Goal: Use online tool/utility: Use online tool/utility

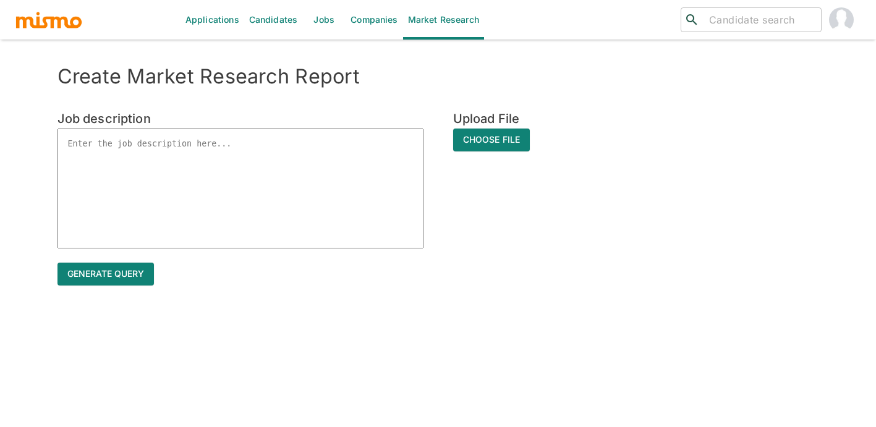
click at [212, 153] on textarea at bounding box center [241, 189] width 366 height 120
paste textarea "Loremipsu dolo sitametcons adi elitsedd eiusmodt-incididu utlabore et dolorema …"
type textarea "Loremipsu dolo sitametcons adi elitsedd eiusmodt-incididu utlabore et dolorema …"
type textarea "x"
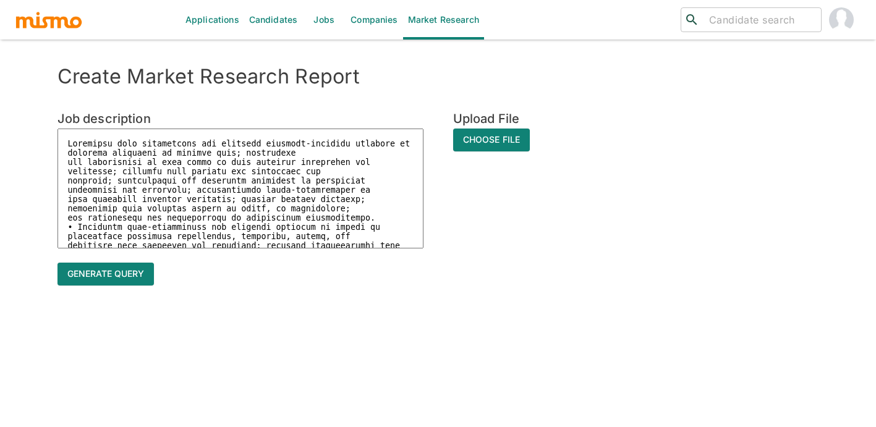
scroll to position [751, 0]
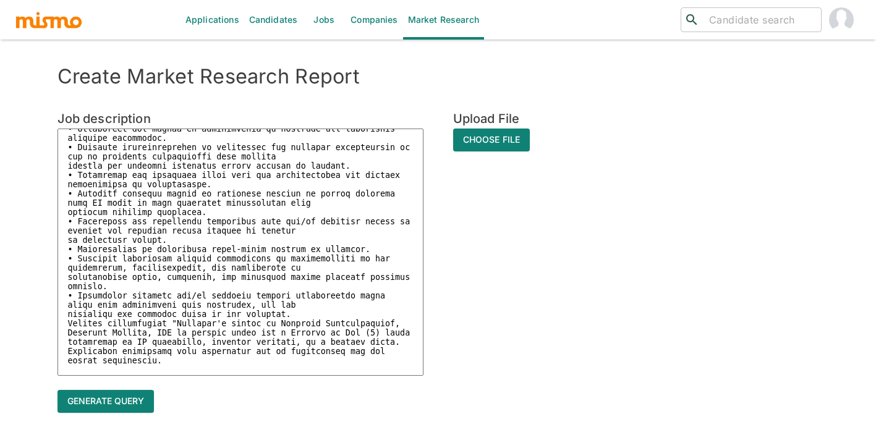
type textarea "Loremipsu dolo sitametcons adi elitsedd eiusmodt-incididu utlabore et dolorema …"
type textarea "x"
type textarea "Loremipsu dolo sitametcons adi elitsedd eiusmodt-incididu utlabore et dolorema …"
type textarea "x"
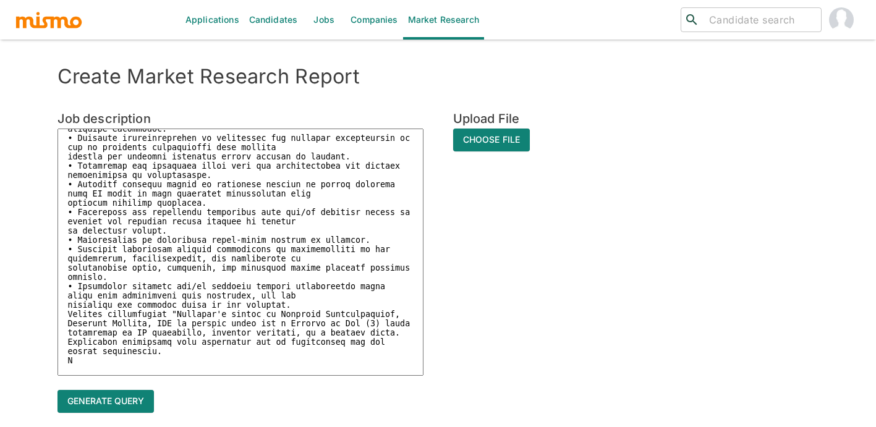
type textarea "Loremipsu dolo sitametcons adi elitsedd eiusmodt-incididu utlabore et dolorema …"
type textarea "x"
type textarea "Loremipsu dolo sitametcons adi elitsedd eiusmodt-incididu utlabore et dolorema …"
type textarea "x"
type textarea "Loremipsu dolo sitametcons adi elitsedd eiusmodt-incididu utlabore et dolorema …"
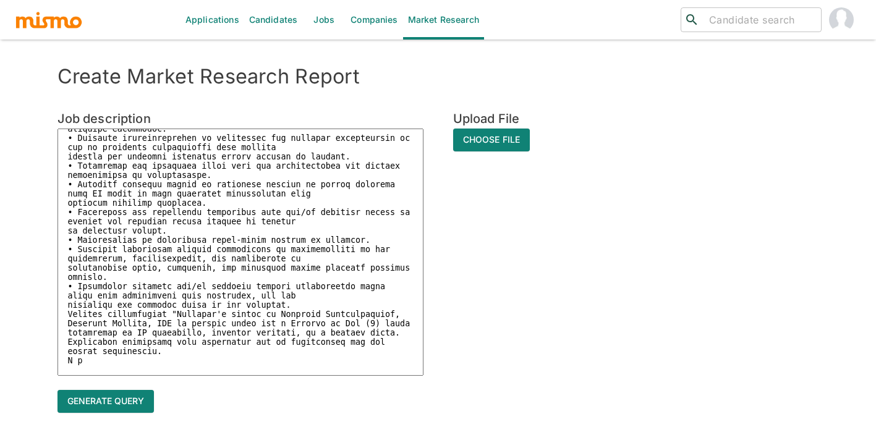
type textarea "x"
type textarea "Loremipsu dolo sitametcons adi elitsedd eiusmodt-incididu utlabore et dolorema …"
type textarea "x"
type textarea "Loremipsu dolo sitametcons adi elitsedd eiusmodt-incididu utlabore et dolorema …"
type textarea "x"
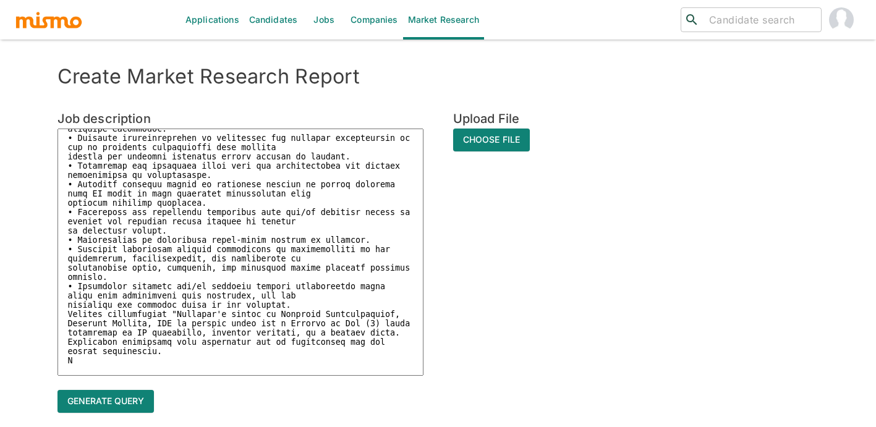
type textarea "Loremipsu dolo sitametcons adi elitsedd eiusmodt-incididu utlabore et dolorema …"
type textarea "x"
type textarea "Loremipsu dolo sitametcons adi elitsedd eiusmodt-incididu utlabore et dolorema …"
type textarea "x"
type textarea "Loremipsu dolo sitametcons adi elitsedd eiusmodt-incididu utlabore et dolorema …"
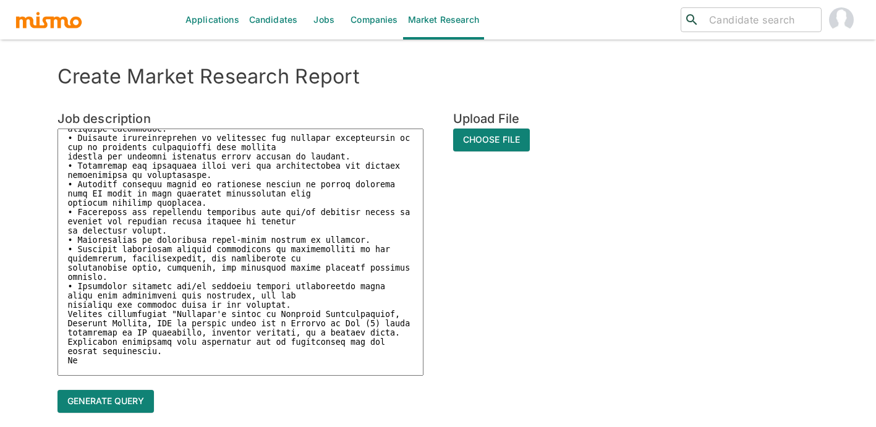
type textarea "x"
type textarea "Loremipsu dolo sitametcons adi elitsedd eiusmodt-incididu utlabore et dolorema …"
type textarea "x"
type textarea "Loremipsu dolo sitametcons adi elitsedd eiusmodt-incididu utlabore et dolorema …"
type textarea "x"
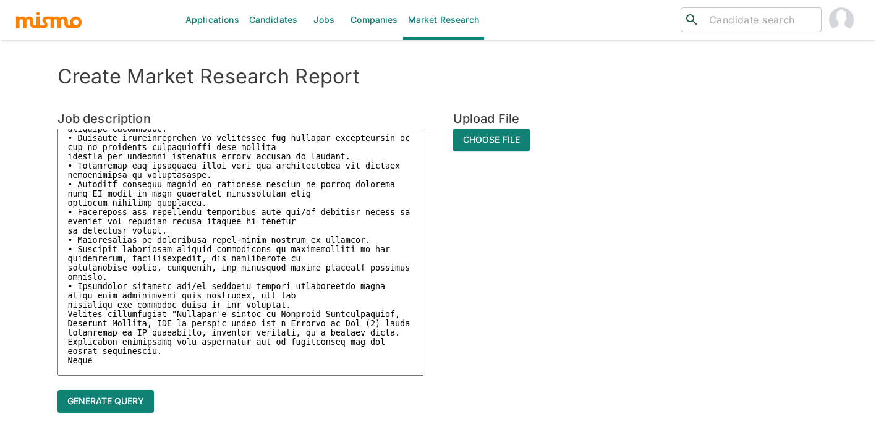
type textarea "Loremipsu dolo sitametcons adi elitsedd eiusmodt-incididu utlabore et dolorema …"
type textarea "x"
type textarea "Loremipsu dolo sitametcons adi elitsedd eiusmodt-incididu utlabore et dolorema …"
type textarea "x"
type textarea "Loremipsu dolo sitametcons adi elitsedd eiusmodt-incididu utlabore et dolorema …"
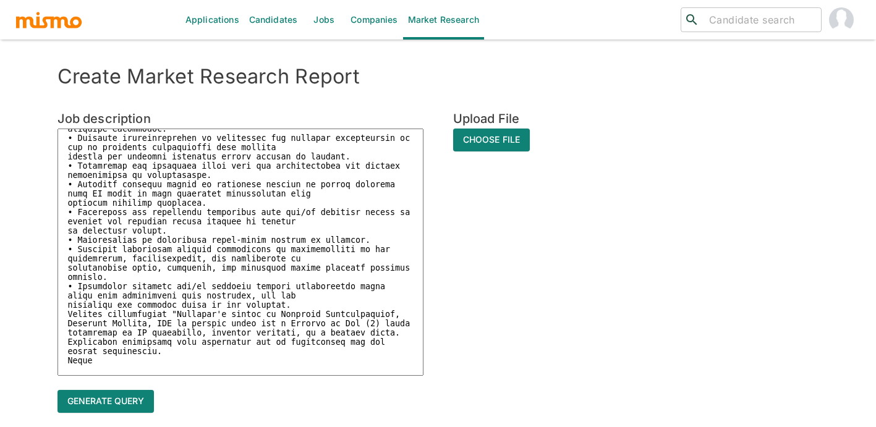
type textarea "x"
type textarea "Loremipsu dolo sitametcons adi elitsedd eiusmodt-incididu utlabore et dolorema …"
type textarea "x"
type textarea "Loremipsu dolo sitametcons adi elitsedd eiusmodt-incididu utlabore et dolorema …"
type textarea "x"
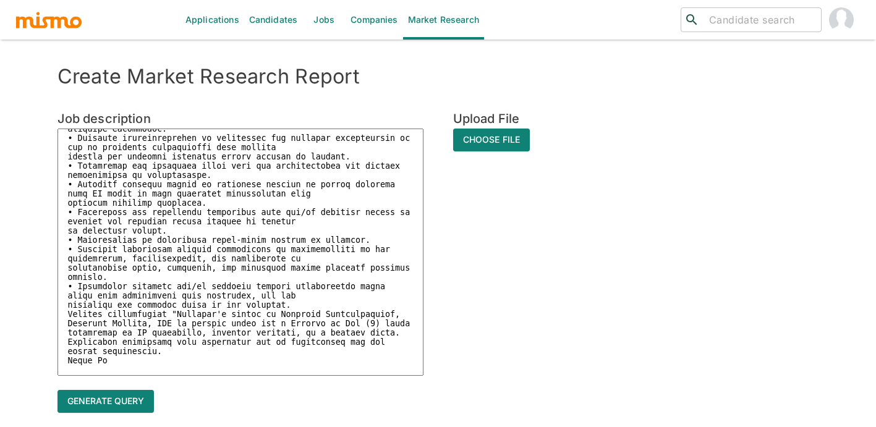
type textarea "Loremipsu dolo sitametcons adi elitsedd eiusmodt-incididu utlabore et dolorema …"
type textarea "x"
type textarea "Loremipsu dolo sitametcons adi elitsedd eiusmodt-incididu utlabore et dolorema …"
type textarea "x"
click at [379, 138] on textarea at bounding box center [241, 252] width 366 height 247
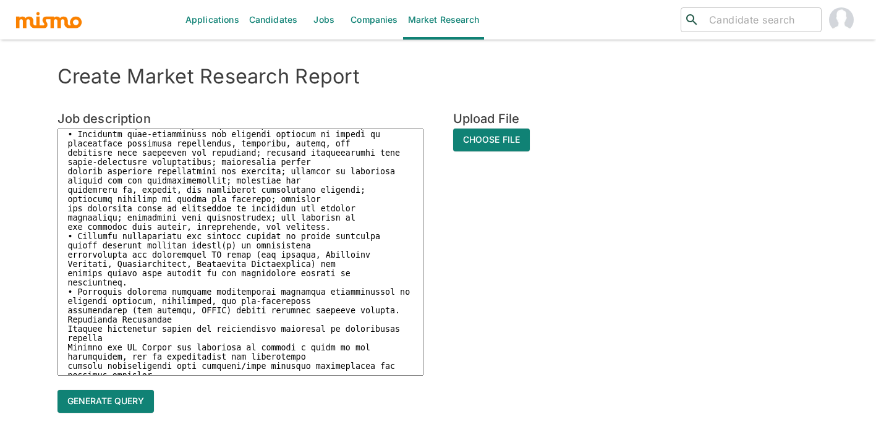
scroll to position [0, 0]
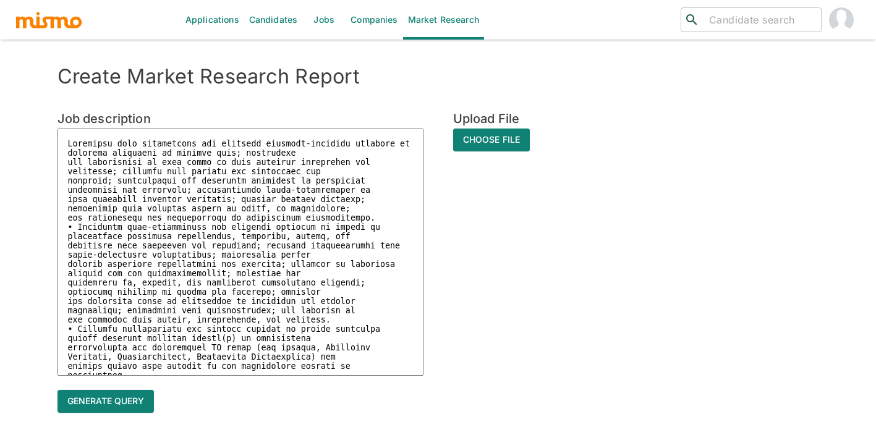
type textarea "Completes work assignments and supports business-specific projects by applying …"
type textarea "x"
click at [92, 138] on textarea at bounding box center [241, 252] width 366 height 247
paste textarea "IT Consultant IV, Solutions"
type textarea "LO Ipsumdolor SI, Ametconse Adipiscin elit seddoeiusmo tem incididu utlabore-et…"
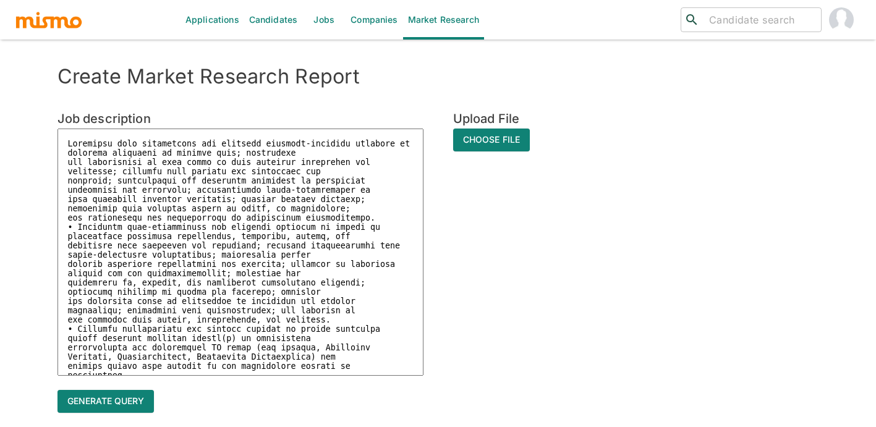
type textarea "x"
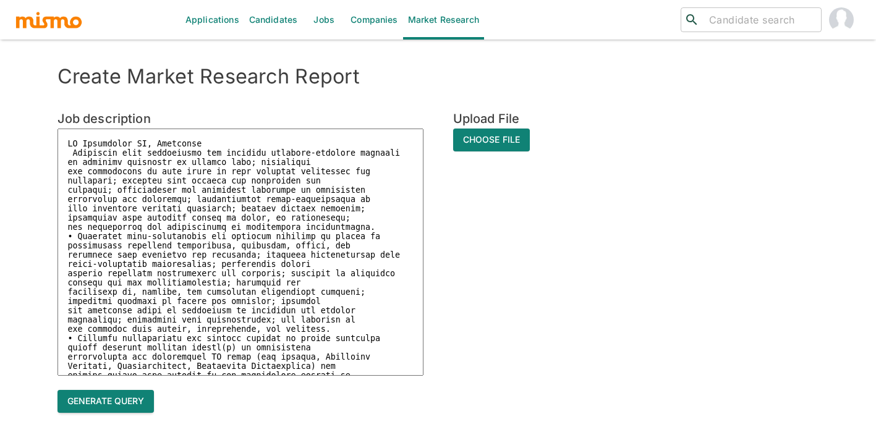
type textarea "LO Ipsumdolor SI, Ametconse Adipiscin elit seddoeiusmo tem incididu utlabore-et…"
click at [112, 406] on button "Generate query" at bounding box center [106, 401] width 96 height 23
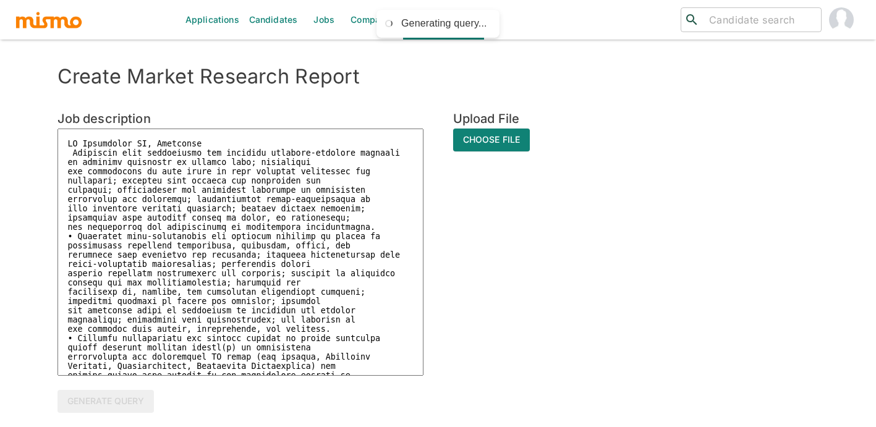
type textarea "x"
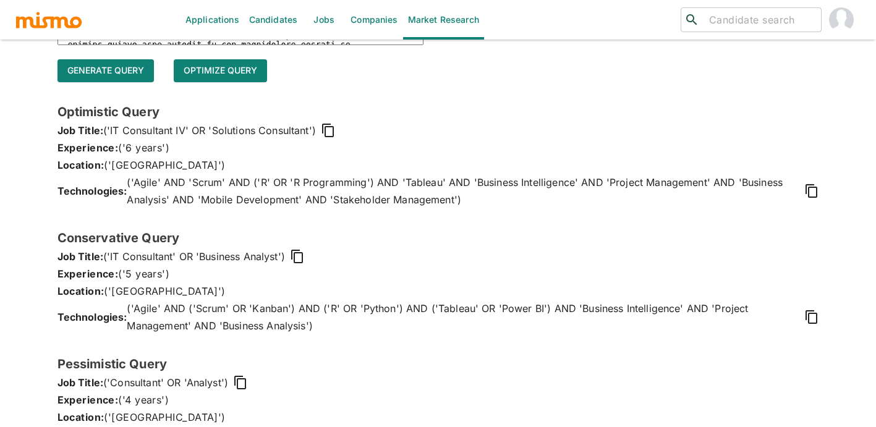
scroll to position [366, 0]
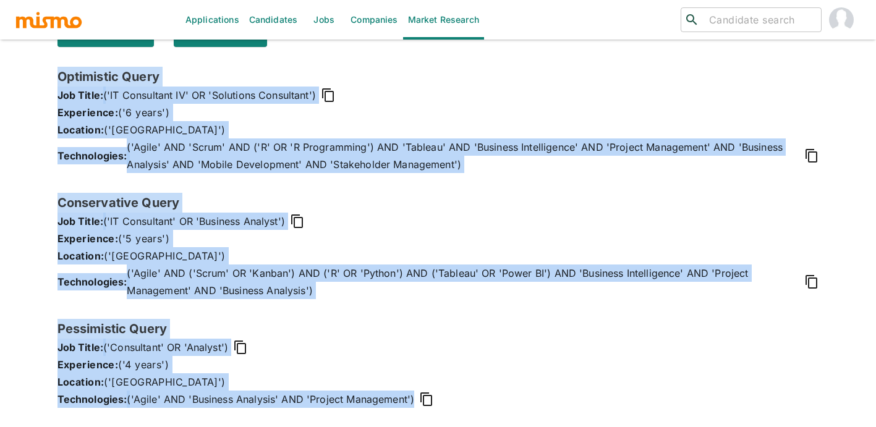
drag, startPoint x: 58, startPoint y: 72, endPoint x: 372, endPoint y: 463, distance: 501.8
copy div "Optimistic Query Job Title: ('IT Consultant IV' OR 'Solutions Consultant') Expe…"
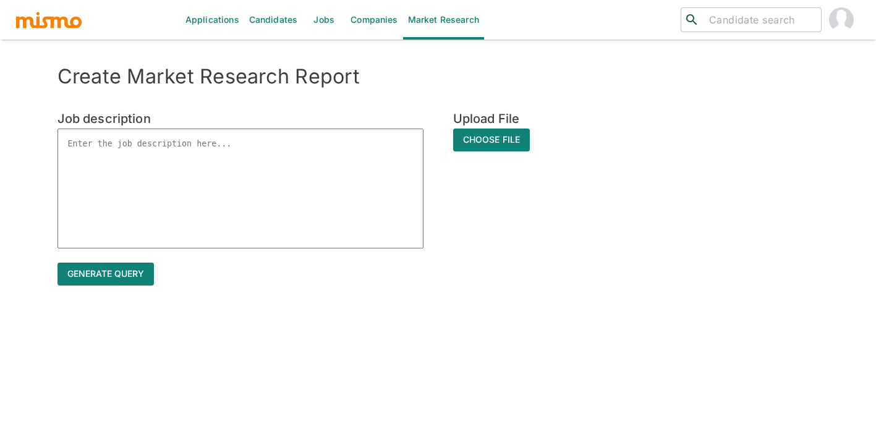
click at [121, 150] on textarea at bounding box center [241, 189] width 366 height 120
paste textarea "LO Ipsumdolor SIT, Amet Consectet Adipiscing - 20937 / EL8 • Seddoeius temp inc…"
type textarea "LO Ipsumdolor SIT, Amet Consectet Adipiscing - 20937 / EL8 • Seddoeius temp inc…"
type textarea "x"
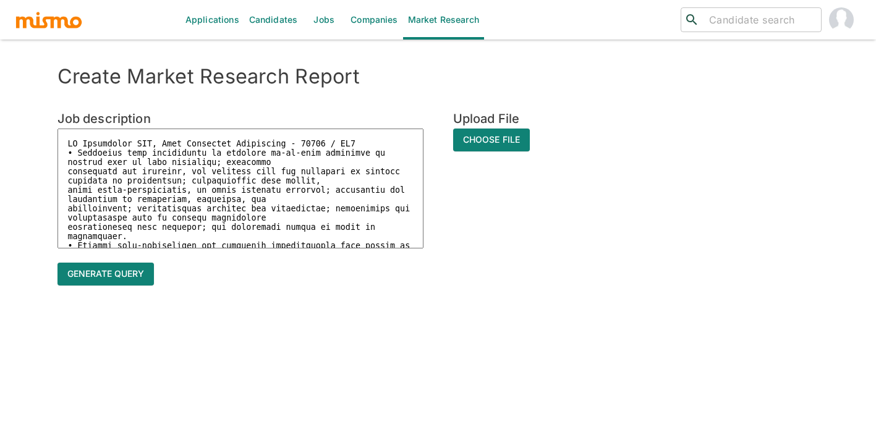
scroll to position [559, 0]
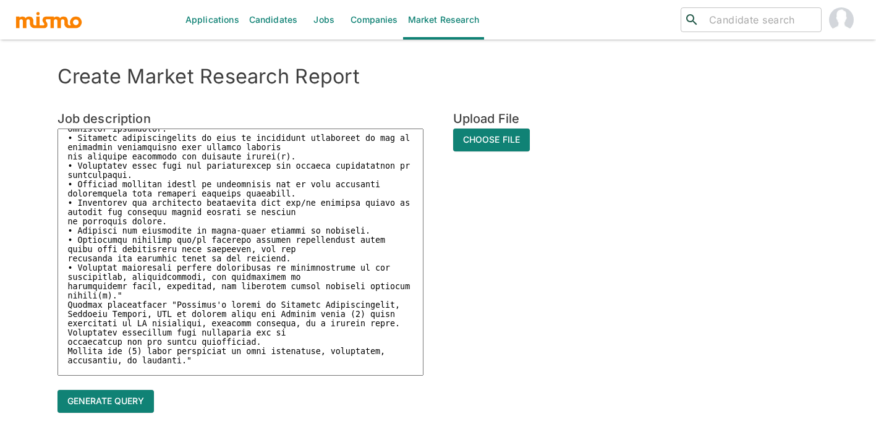
click at [360, 143] on textarea at bounding box center [241, 252] width 366 height 247
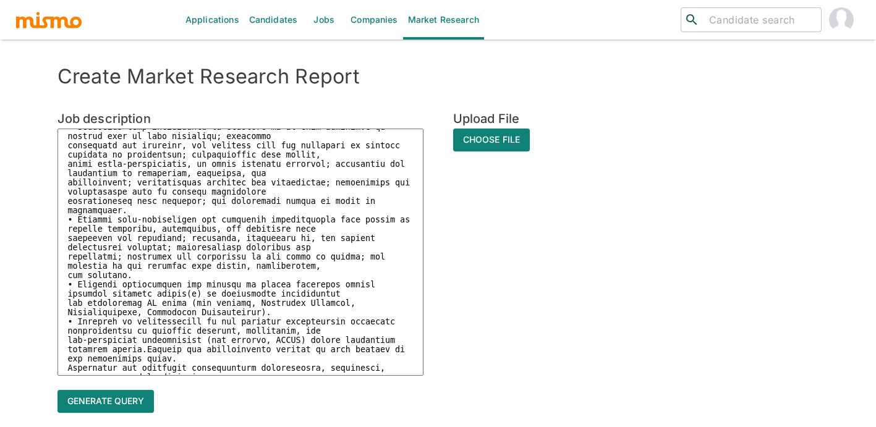
scroll to position [0, 0]
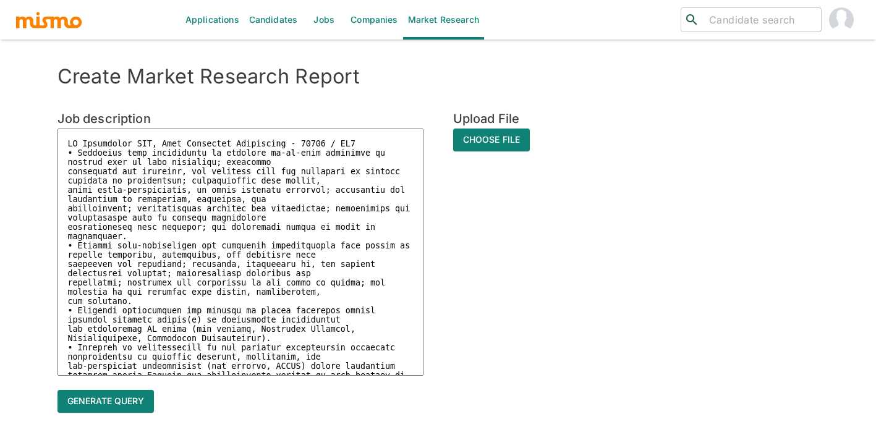
click at [70, 137] on textarea at bounding box center [241, 252] width 366 height 247
drag, startPoint x: 366, startPoint y: 142, endPoint x: 297, endPoint y: 143, distance: 69.3
click at [297, 143] on textarea at bounding box center [241, 252] width 366 height 247
type textarea "IT Consultant III, Risk Portfolio Management -\ • Completes work assignments by…"
type textarea "x"
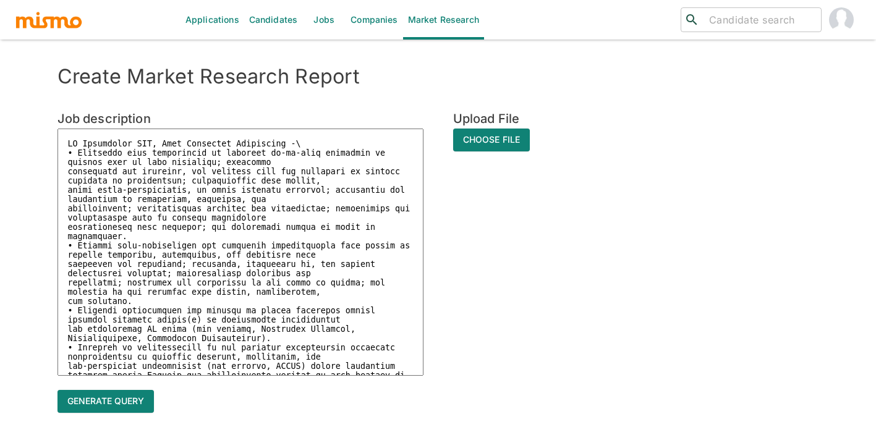
type textarea "IT Consultant III, Risk Portfolio Management - • Completes work assignments by …"
type textarea "x"
type textarea "IT Consultant III, Risk Portfolio Management • Completes work assignments by ap…"
type textarea "x"
type textarea "IT Consultant III, Risk Portfolio Management • Completes work assignments by ap…"
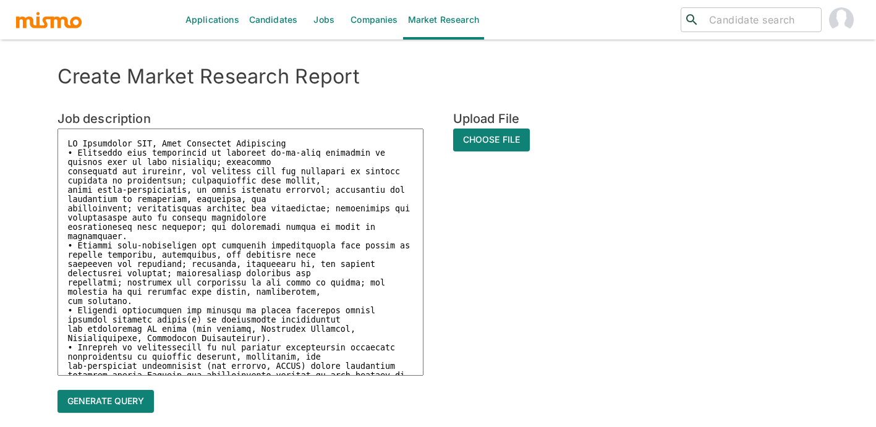
type textarea "x"
type textarea "IT Consultant III, Risk Portfolio Management • Completes work assignments by ap…"
type textarea "x"
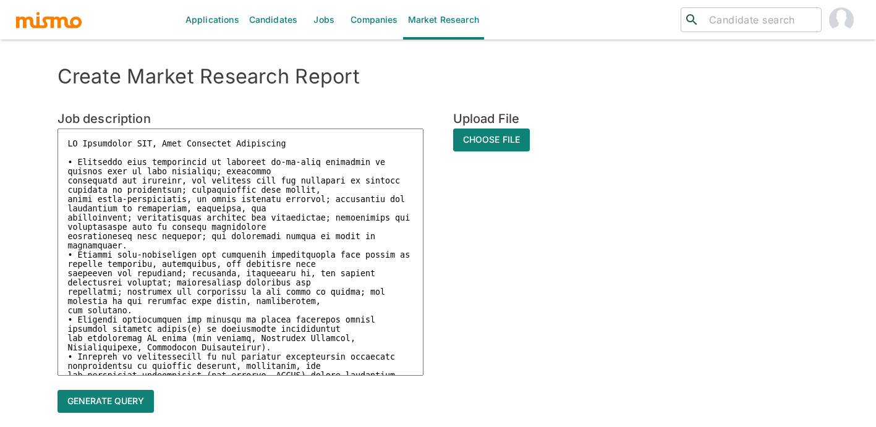
type textarea "IT Consultant III, Risk Portfolio Management C • Completes work assignments by …"
type textarea "x"
type textarea "IT Consultant III, Risk Portfolio Management Co • Completes work assignments by…"
type textarea "x"
type textarea "IT Consultant III, Risk Portfolio Management Cos • Completes work assignments b…"
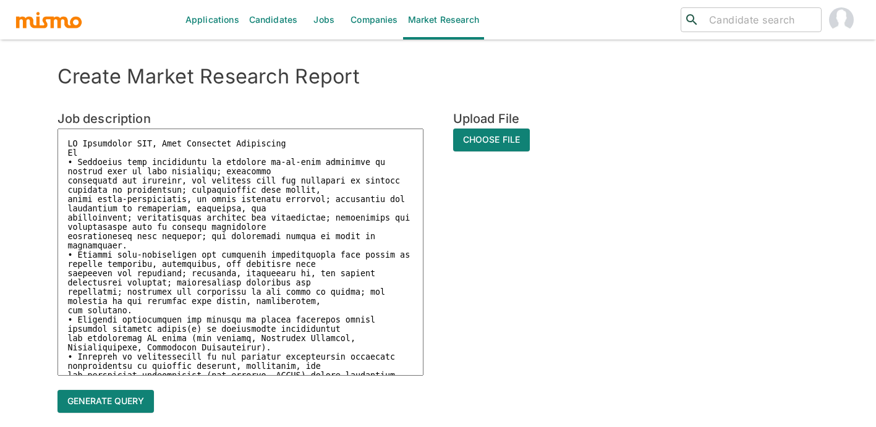
type textarea "x"
type textarea "IT Consultant III, Risk Portfolio Management Cost • Completes work assignments …"
type textarea "x"
type textarea "IT Consultant III, Risk Portfolio Management Cost • Completes work assignments …"
type textarea "x"
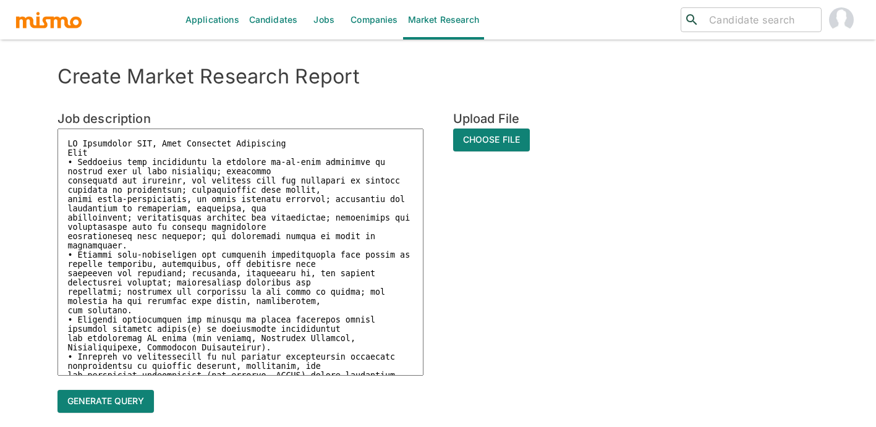
type textarea "IT Consultant III, Risk Portfolio Management Cost • Completes work assignments …"
type textarea "x"
type textarea "IT Consultant III, Risk Portfolio Management Costa • Completes work assignments…"
type textarea "x"
type textarea "IT Consultant III, Risk Portfolio Management Costa • Completes work assignments…"
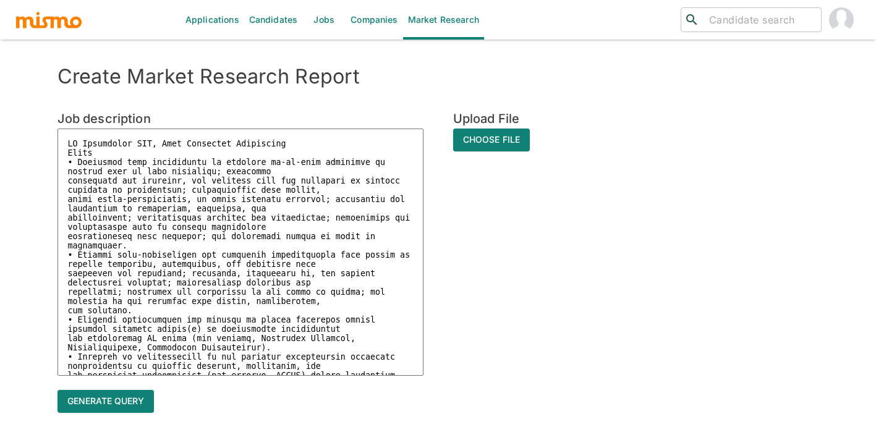
type textarea "x"
type textarea "IT Consultant III, Risk Portfolio Management Costa R • Completes work assignmen…"
type textarea "x"
type textarea "IT Consultant III, Risk Portfolio Management Costa Ri • Completes work assignme…"
type textarea "x"
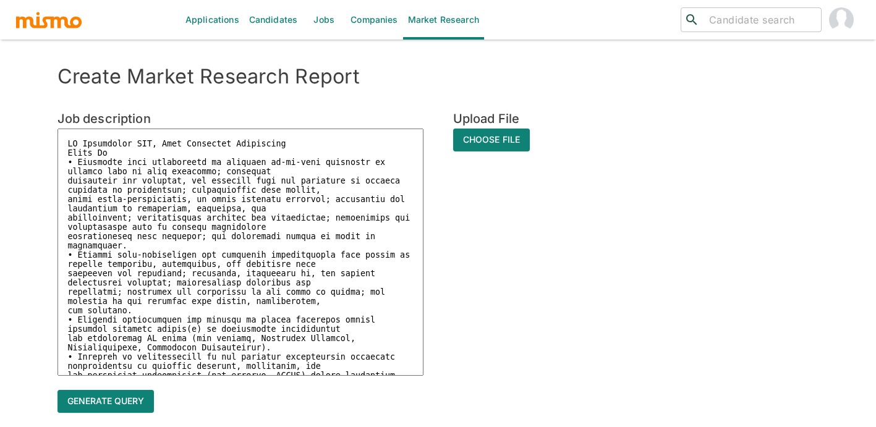
type textarea "IT Consultant III, Risk Portfolio Management Costa Ric • Completes work assignm…"
type textarea "x"
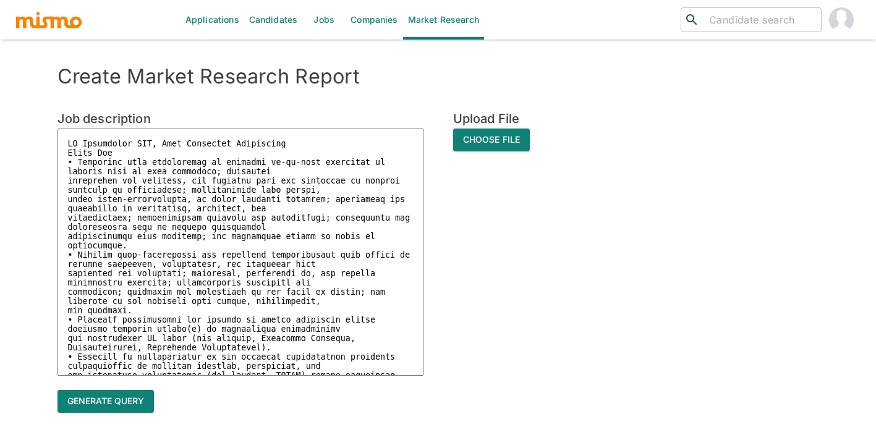
type textarea "IT Consultant III, Risk Portfolio Management Costa Rica • Completes work assign…"
type textarea "x"
type textarea "IT Consultant III, Risk Portfolio Management Costa Rica • Completes work assign…"
click at [110, 395] on button "Generate query" at bounding box center [106, 401] width 96 height 23
click at [121, 390] on button "Generate query" at bounding box center [106, 401] width 96 height 23
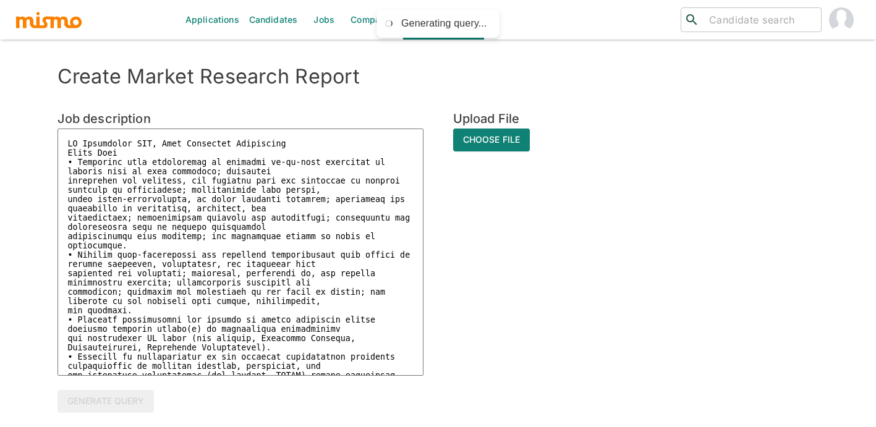
type textarea "x"
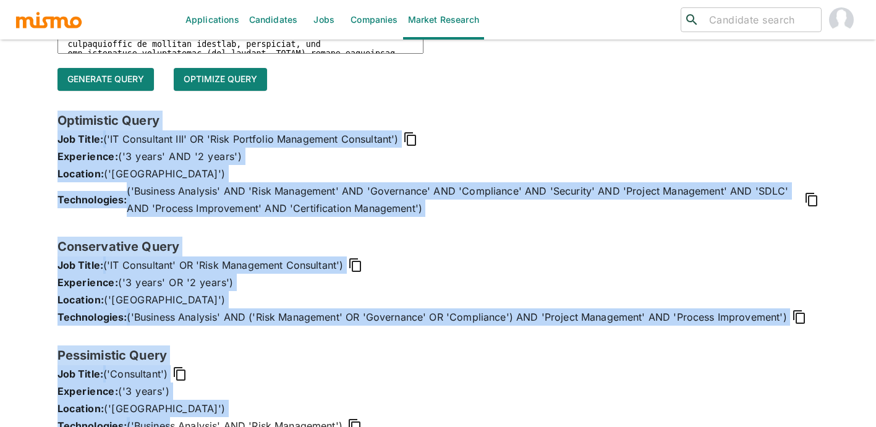
scroll to position [349, 0]
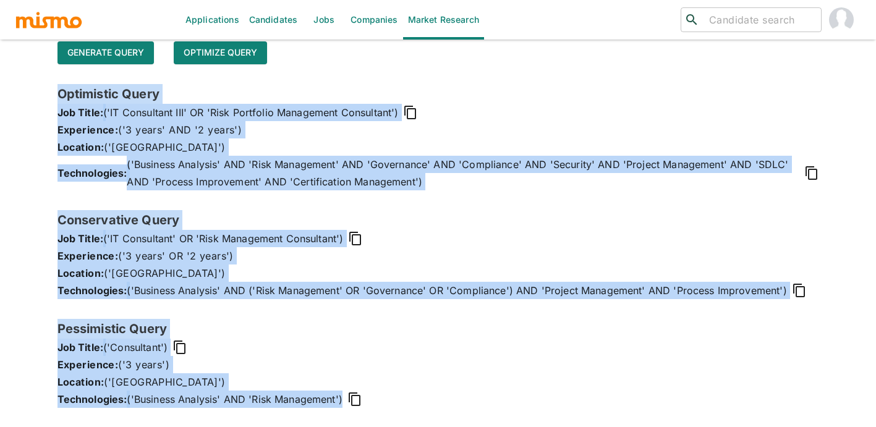
drag, startPoint x: 57, startPoint y: 117, endPoint x: 177, endPoint y: 443, distance: 348.1
copy div "Optimistic Query Job Title: ('IT Consultant III' OR 'Risk Portfolio Management …"
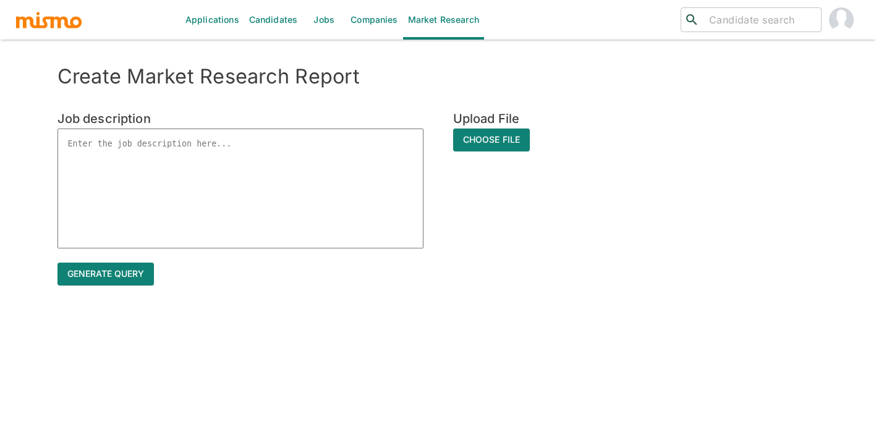
click at [158, 168] on textarea at bounding box center [241, 189] width 366 height 120
paste textarea "Prin IT Engineer Applications Mobile - 44504 / IC5 Conducts or oversees busines…"
type textarea "Prin IT Engineer Applications Mobile - 44504 / IC5 Conducts or oversees busines…"
type textarea "x"
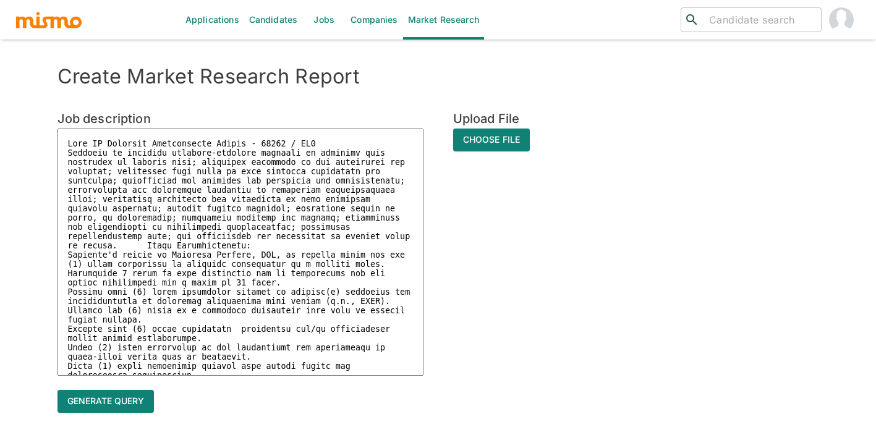
scroll to position [61, 0]
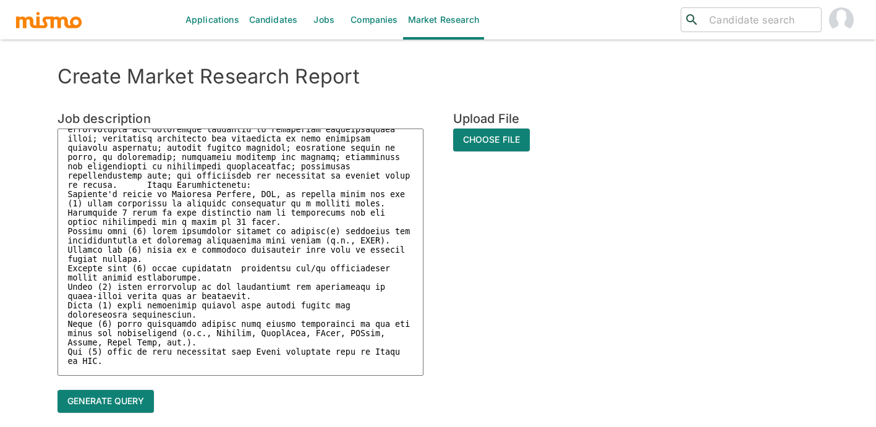
click at [393, 135] on textarea at bounding box center [241, 252] width 366 height 247
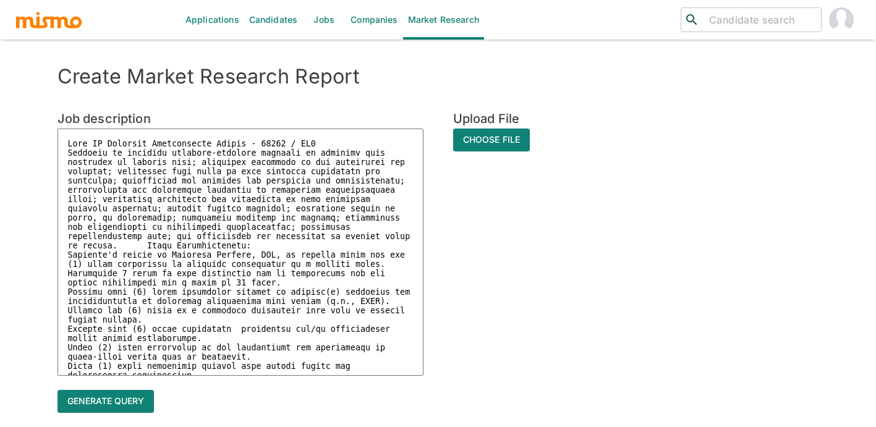
drag, startPoint x: 322, startPoint y: 141, endPoint x: 267, endPoint y: 142, distance: 55.7
click at [267, 142] on textarea at bounding box center [241, 252] width 366 height 247
type textarea "Prin IT Engineer Applications Mobile - 4 Conducts or oversees business-specific…"
type textarea "x"
type textarea "Prin IT Engineer Applications Mobile - Conducts or oversees business-specific p…"
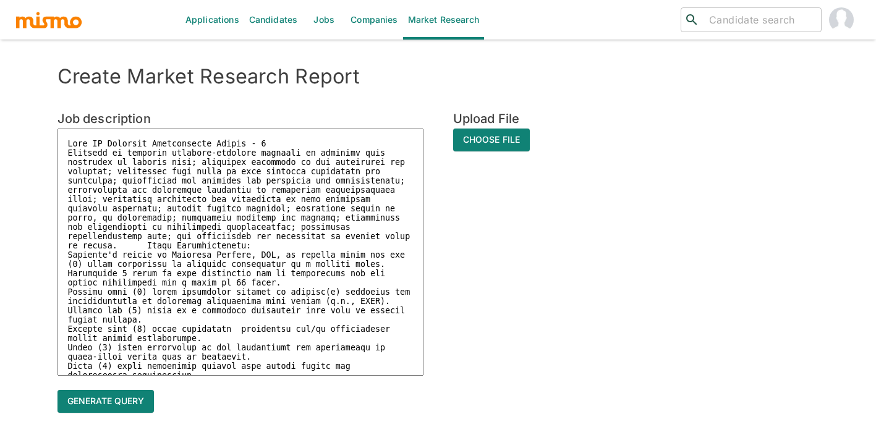
type textarea "x"
type textarea "Prin IT Engineer Applications Mobile - Conducts or oversees business-specific p…"
type textarea "x"
type textarea "Prin IT Engineer Applications Mobile Conducts or oversees business-specific pro…"
type textarea "x"
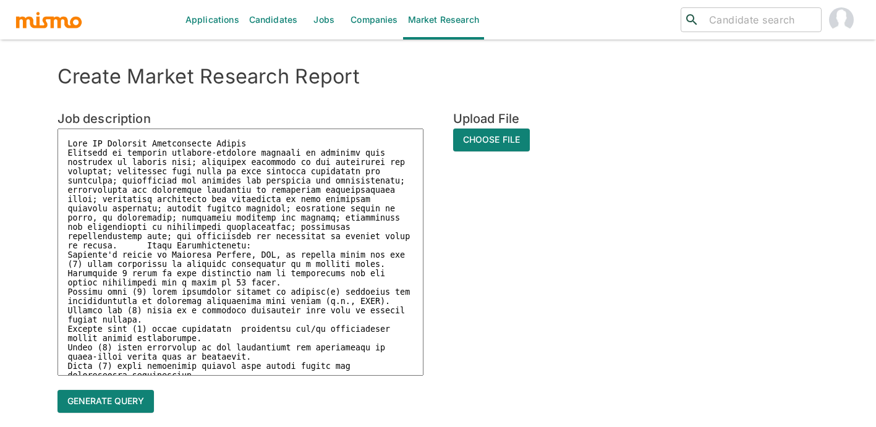
type textarea "Prin IT Engineer Applications Mobile Conducts or oversees business-specific pro…"
type textarea "x"
type textarea "Prin IT Engineer Applications Mobile Conducts or oversees business-specific pro…"
type textarea "x"
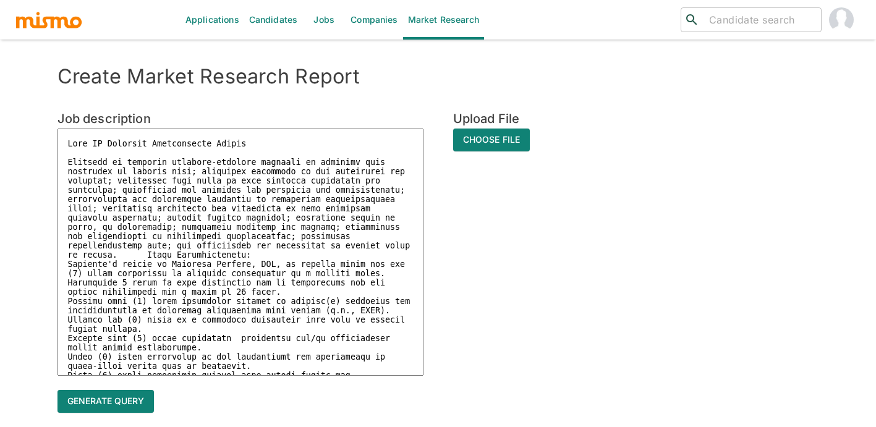
type textarea "Prin IT Engineer Applications Mobile C Conducts or oversees business-specific p…"
type textarea "x"
type textarea "Prin IT Engineer Applications Mobile Co Conducts or oversees business-specific …"
type textarea "x"
type textarea "Prin IT Engineer Applications Mobile Cos Conducts or oversees business-specific…"
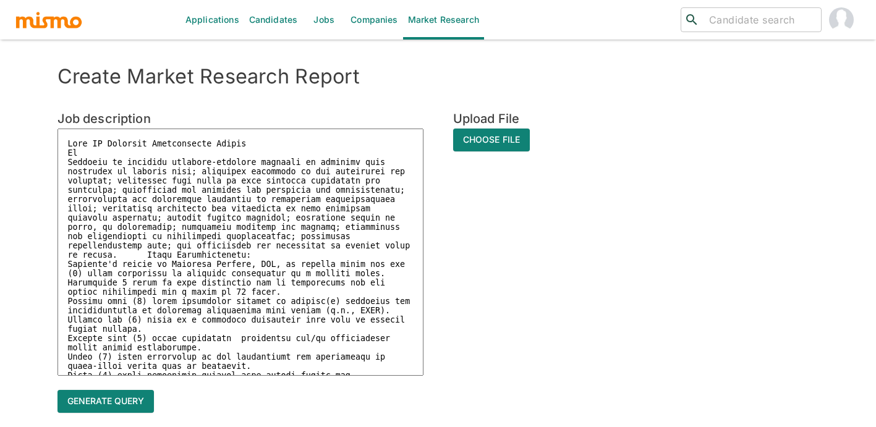
type textarea "x"
type textarea "Prin IT Engineer Applications Mobile Cost Conducts or oversees business-specifi…"
type textarea "x"
type textarea "Prin IT Engineer Applications Mobile Costa Conducts or oversees business-specif…"
type textarea "x"
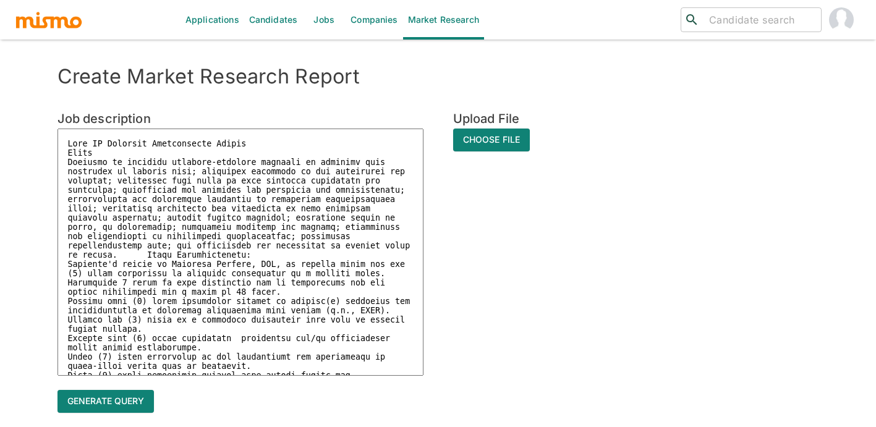
type textarea "Prin IT Engineer Applications Mobile Costa Conducts or oversees business-specif…"
type textarea "x"
type textarea "Prin IT Engineer Applications Mobile Costa i Conducts or oversees business-spec…"
type textarea "x"
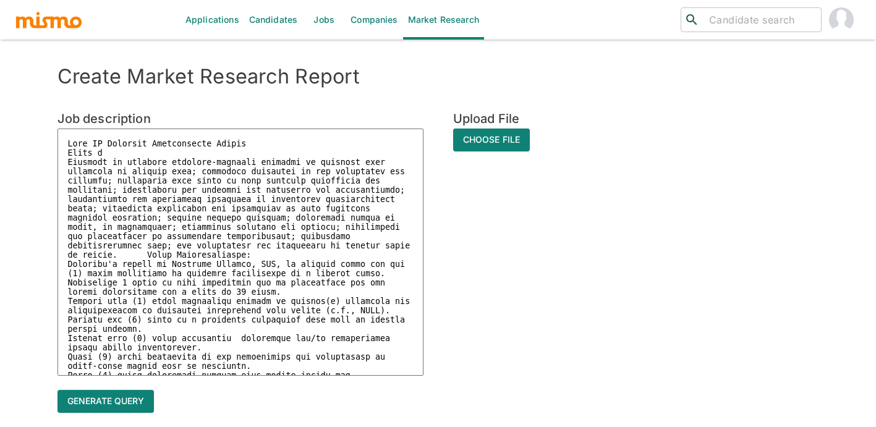
type textarea "Prin IT Engineer Applications Mobile Costa Conducts or oversees business-specif…"
type textarea "x"
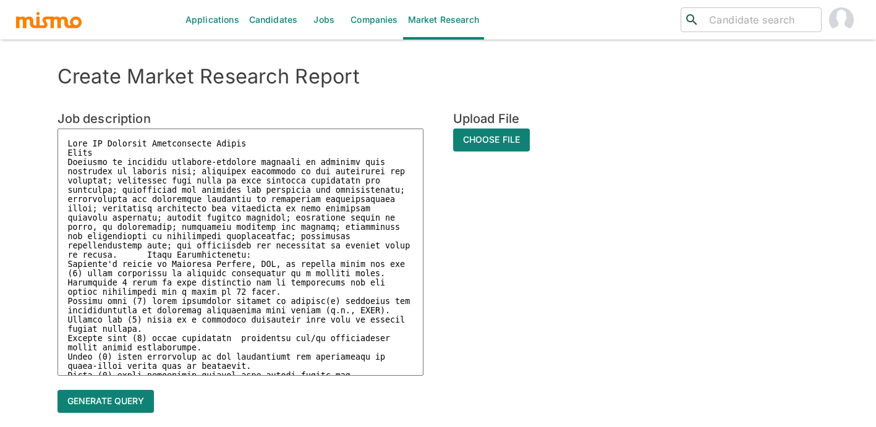
type textarea "Prin IT Engineer Applications Mobile Costa R Conducts or oversees business-spec…"
type textarea "x"
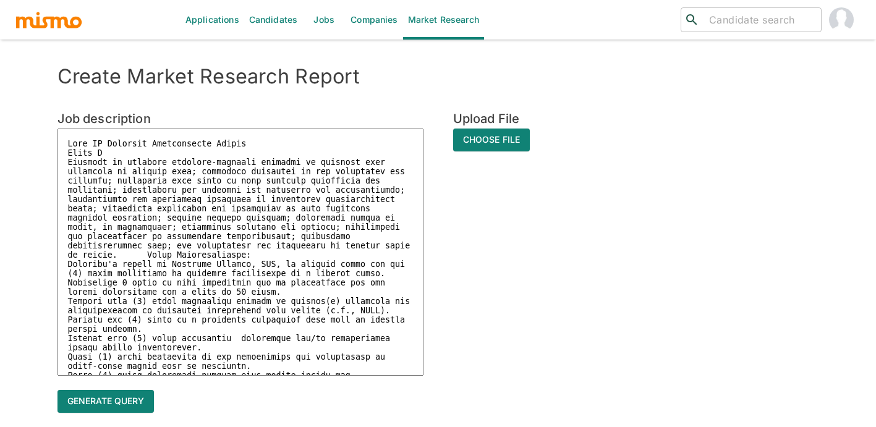
type textarea "Prin IT Engineer Applications Mobile Costa Ri Conducts or oversees business-spe…"
type textarea "x"
type textarea "Prin IT Engineer Applications Mobile Costa Ric Conducts or oversees business-sp…"
type textarea "x"
type textarea "Prin IT Engineer Applications Mobile Costa Rica Conducts or oversees business-s…"
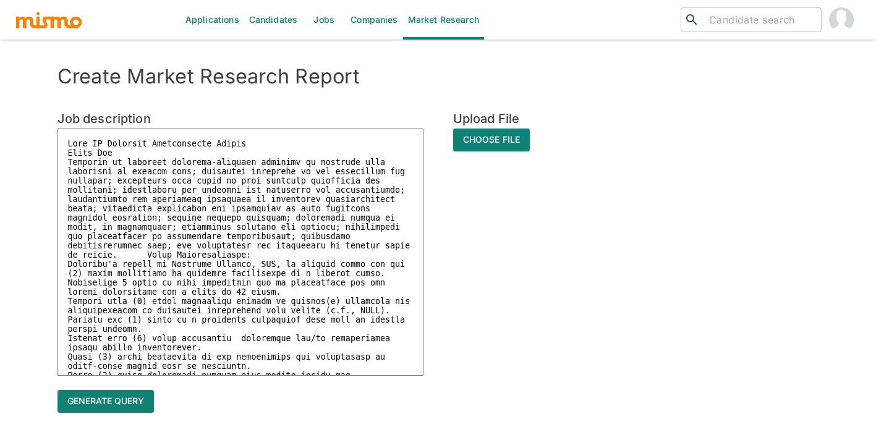
type textarea "x"
type textarea "Prin IT Engineer Applications Mobile Costa Rica Conducts or oversees business-s…"
click at [121, 395] on button "Generate query" at bounding box center [106, 401] width 96 height 23
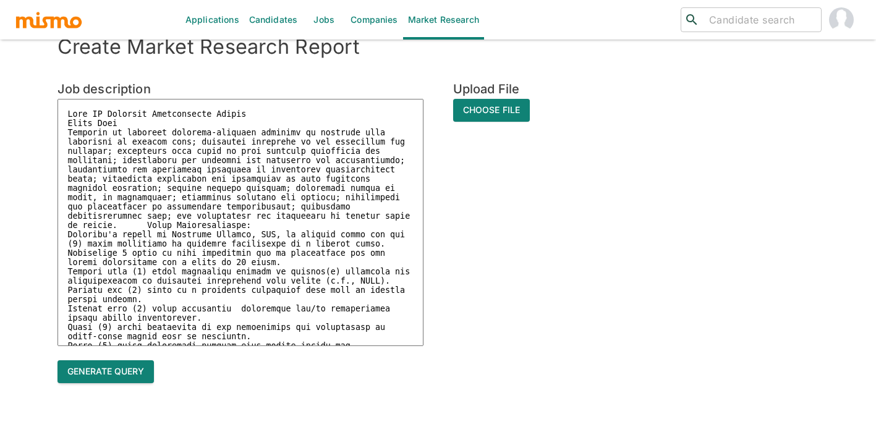
click at [135, 370] on button "Generate query" at bounding box center [106, 372] width 96 height 23
type textarea "x"
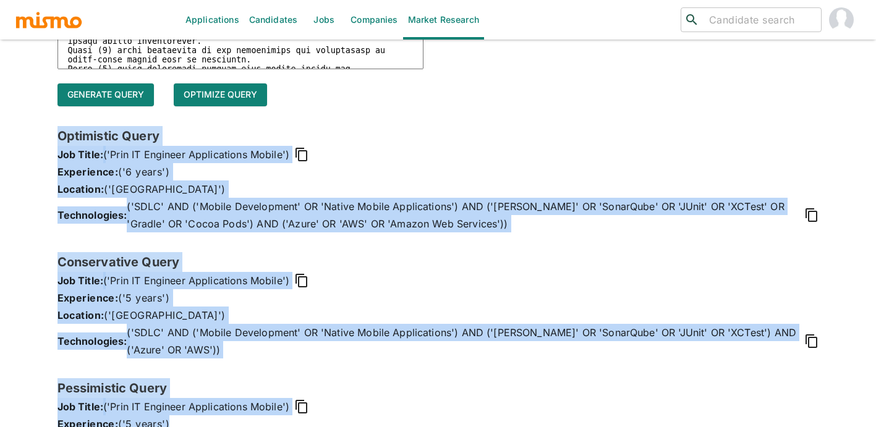
scroll to position [366, 0]
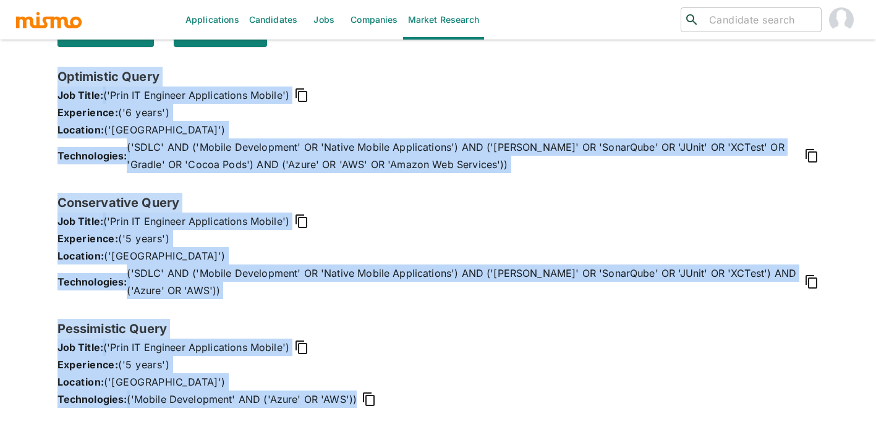
drag, startPoint x: 57, startPoint y: 167, endPoint x: 349, endPoint y: 440, distance: 399.9
copy div "Optimistic Query Job Title: ('Prin IT Engineer Applications Mobile') Experience…"
